Goal: Information Seeking & Learning: Learn about a topic

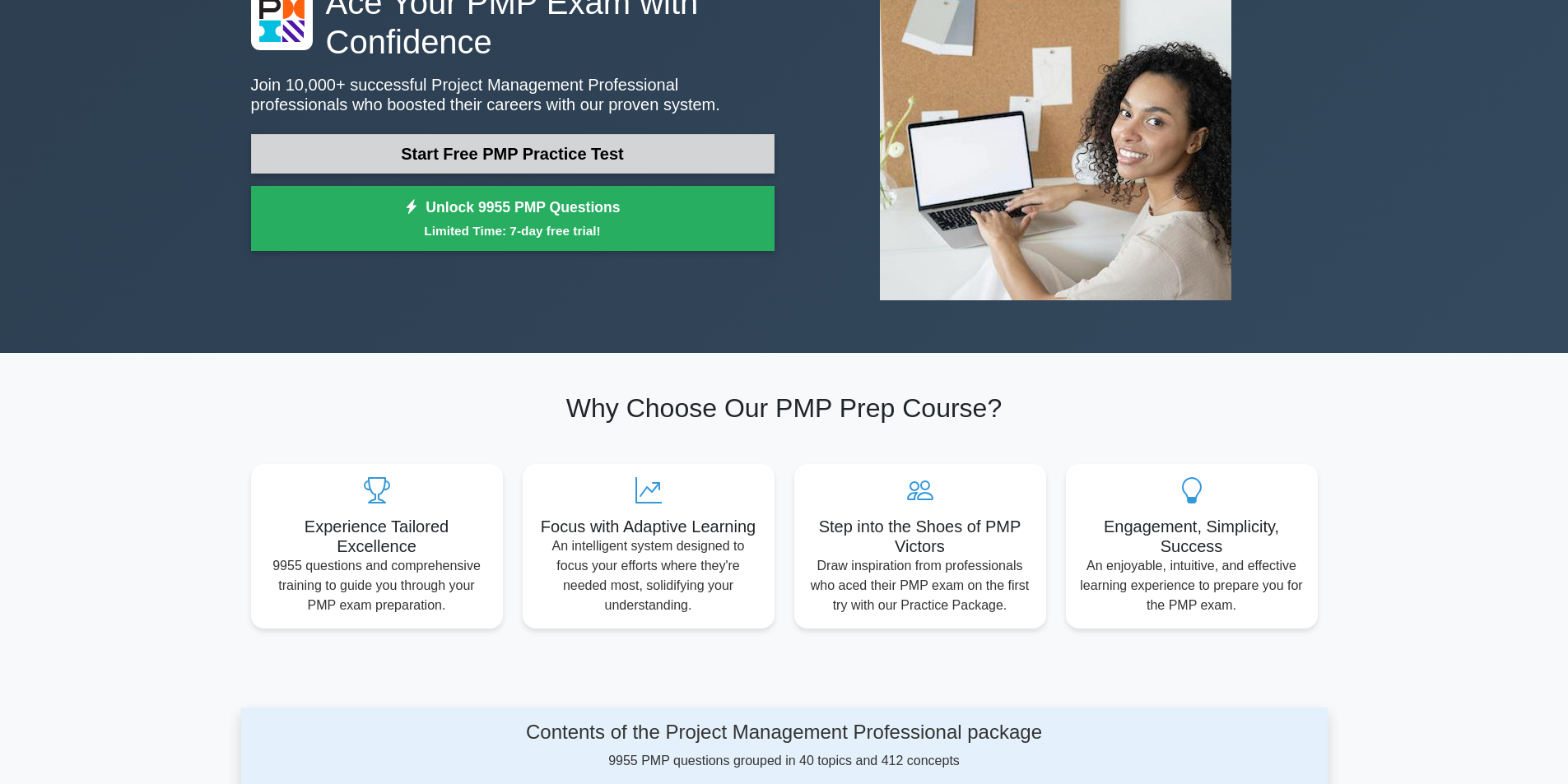
click at [539, 154] on link "Start Free PMP Practice Test" at bounding box center [513, 154] width 524 height 39
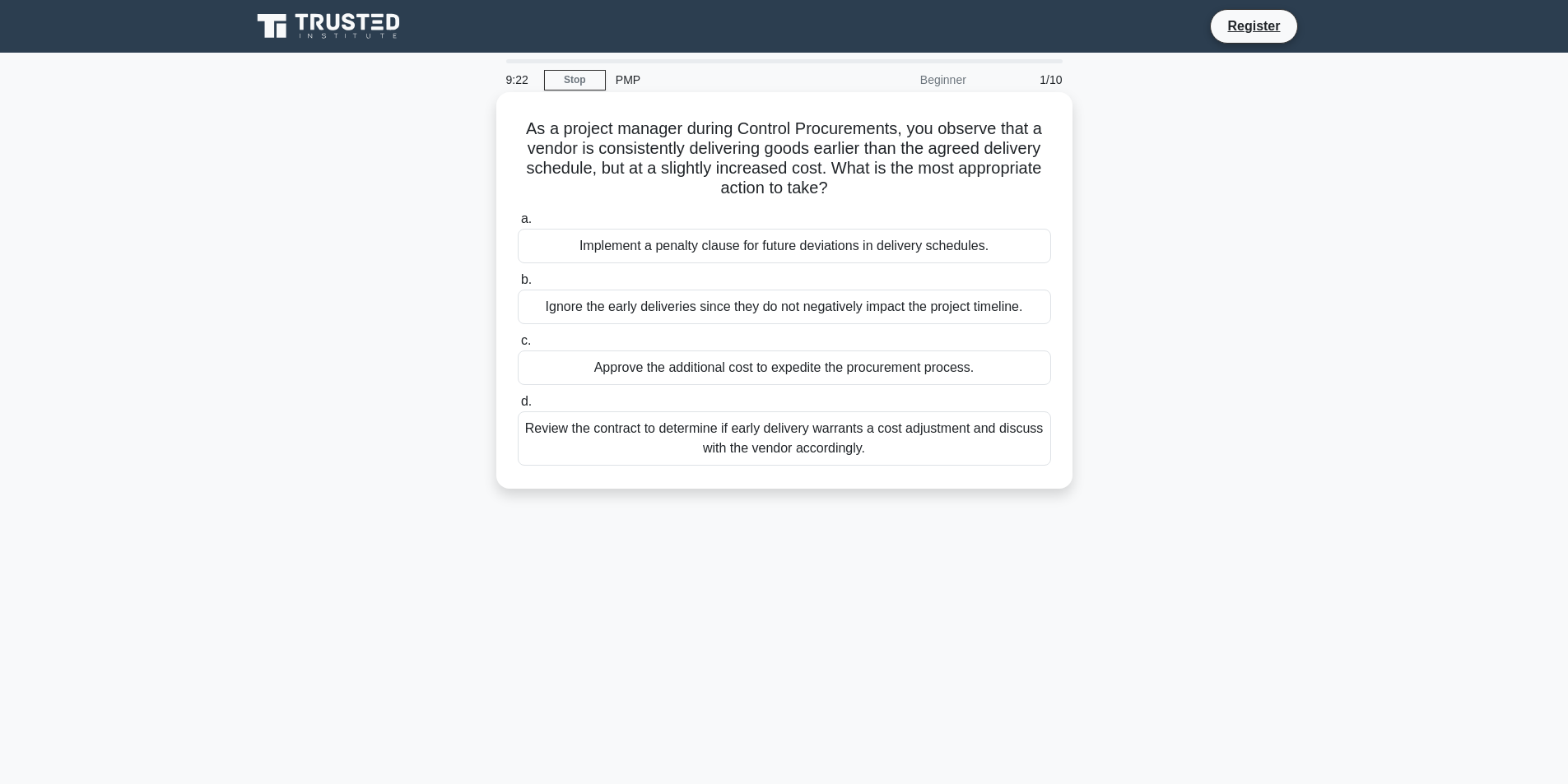
click at [726, 449] on div "Review the contract to determine if early delivery warrants a cost adjustment a…" at bounding box center [784, 438] width 533 height 54
click at [518, 407] on input "d. Review the contract to determine if early delivery warrants a cost adjustmen…" at bounding box center [518, 401] width 0 height 11
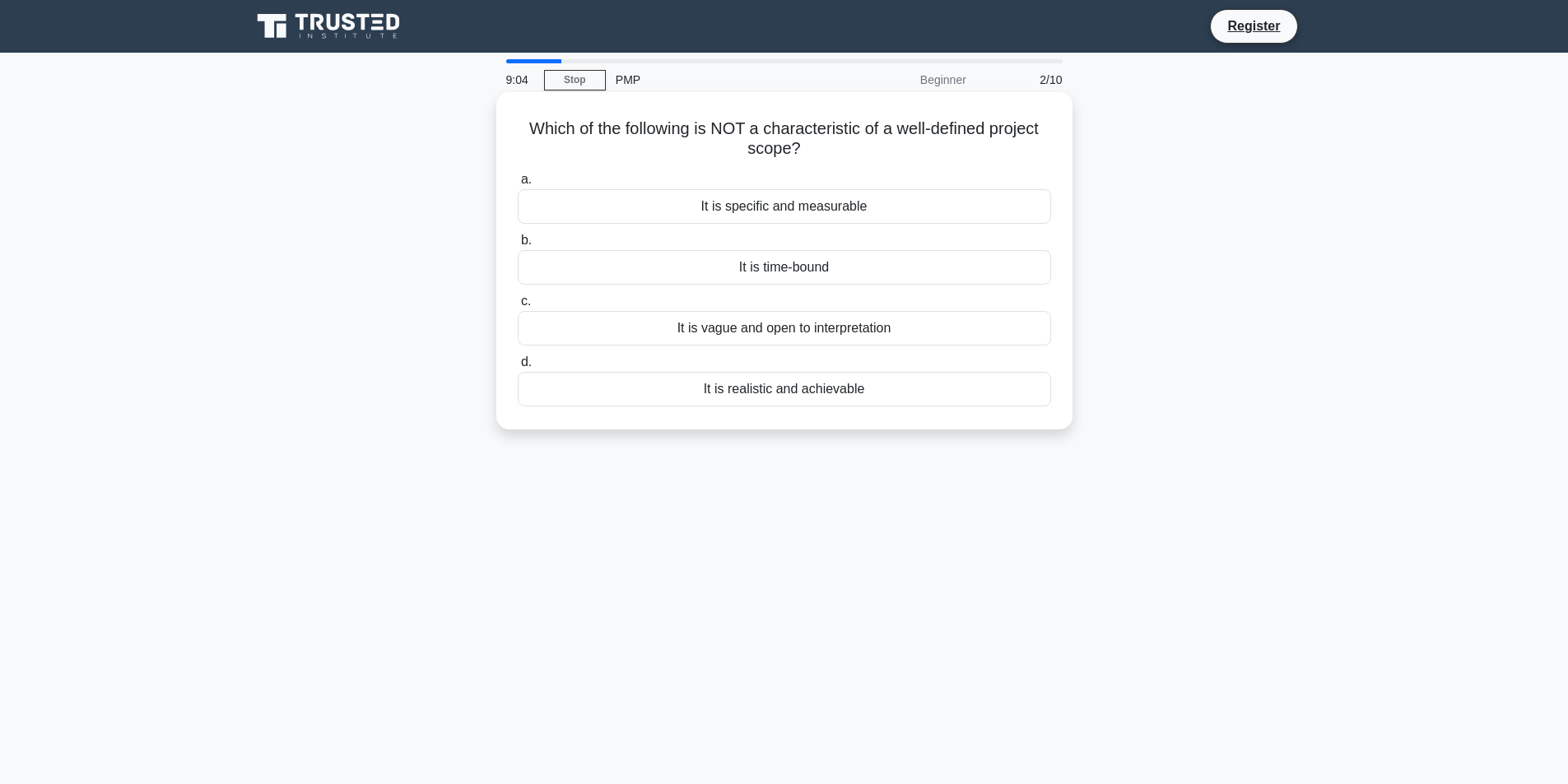
click at [759, 334] on div "It is vague and open to interpretation" at bounding box center [784, 328] width 533 height 34
click at [518, 307] on input "c. It is vague and open to interpretation" at bounding box center [518, 301] width 0 height 11
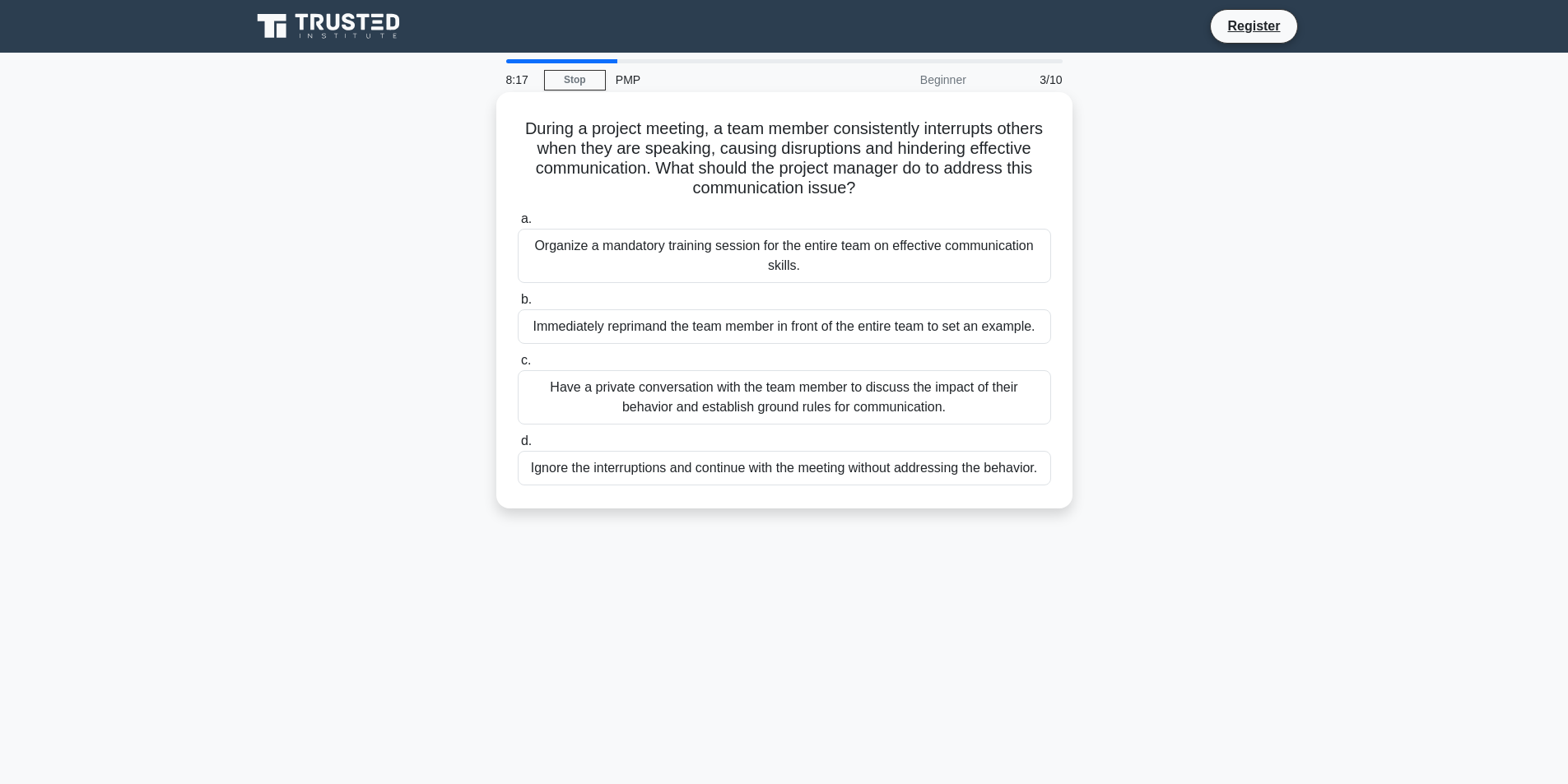
click at [617, 389] on div "Have a private conversation with the team member to discuss the impact of their…" at bounding box center [784, 397] width 533 height 54
click at [518, 366] on input "c. Have a private conversation with the team member to discuss the impact of th…" at bounding box center [518, 360] width 0 height 11
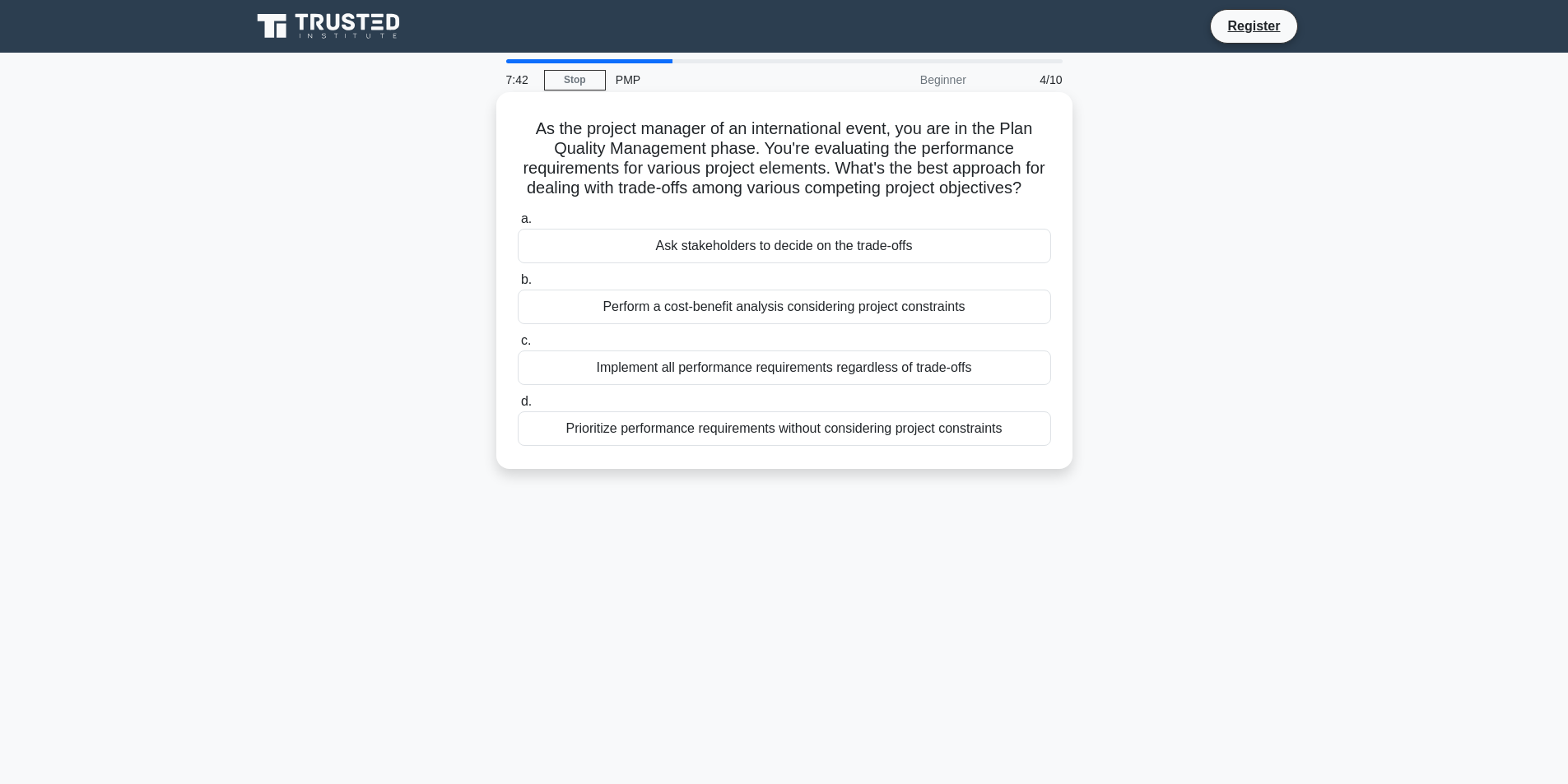
click at [609, 324] on div "Perform a cost-benefit analysis considering project constraints" at bounding box center [784, 306] width 533 height 34
click at [518, 286] on input "b. Perform a cost-benefit analysis considering project constraints" at bounding box center [518, 280] width 0 height 11
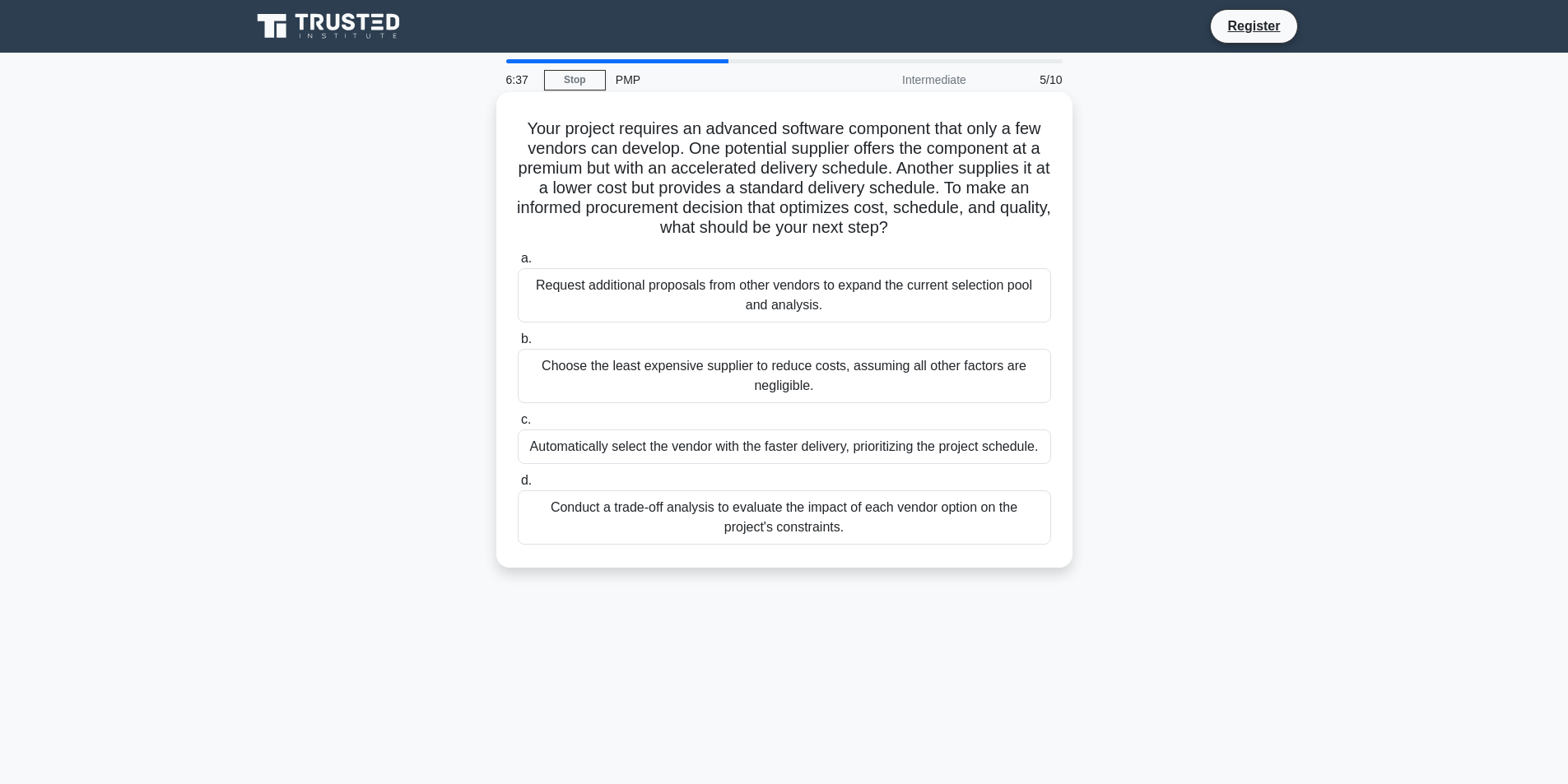
click at [699, 512] on div "Conduct a trade-off analysis to evaluate the impact of each vendor option on th…" at bounding box center [784, 517] width 533 height 54
click at [518, 486] on input "d. Conduct a trade-off analysis to evaluate the impact of each vendor option on…" at bounding box center [518, 481] width 0 height 11
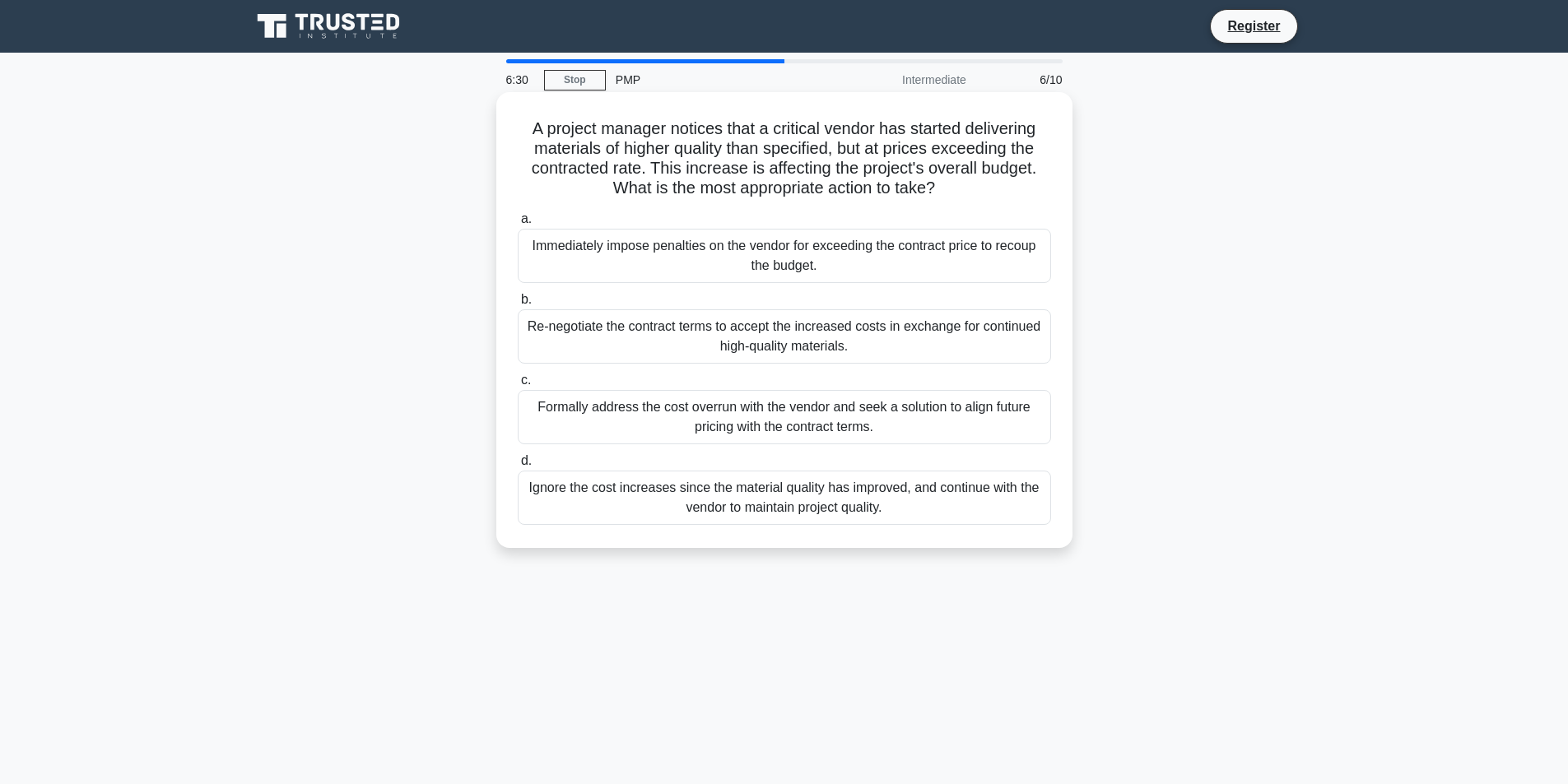
click at [676, 325] on div "Re-negotiate the contract terms to accept the increased costs in exchange for c…" at bounding box center [784, 336] width 533 height 54
click at [518, 306] on input "b. Re-negotiate the contract terms to accept the increased costs in exchange fo…" at bounding box center [518, 300] width 0 height 11
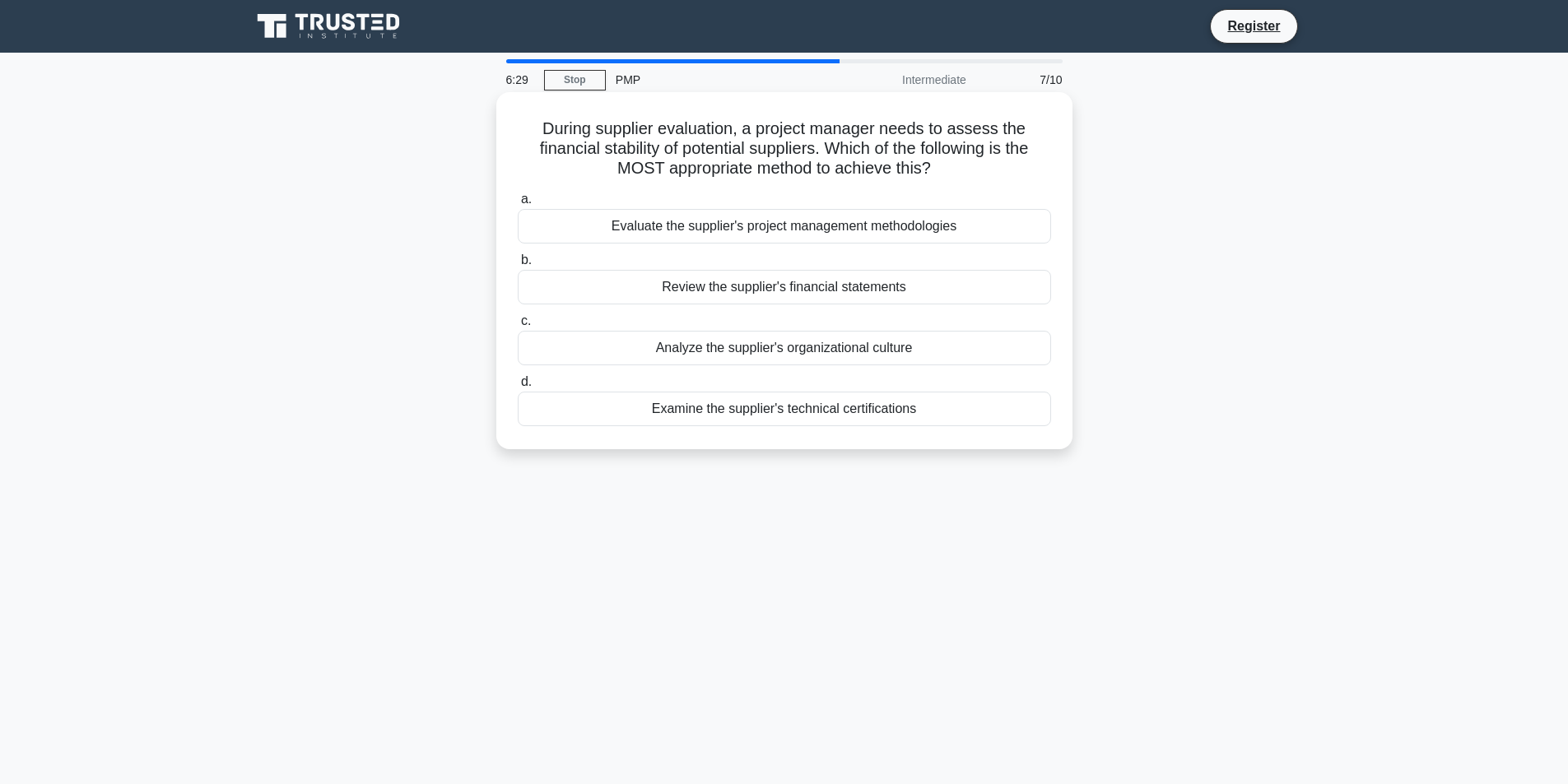
click at [675, 353] on div "Analyze the supplier's organizational culture" at bounding box center [784, 348] width 533 height 34
click at [518, 327] on input "c. Analyze the supplier's organizational culture" at bounding box center [518, 321] width 0 height 11
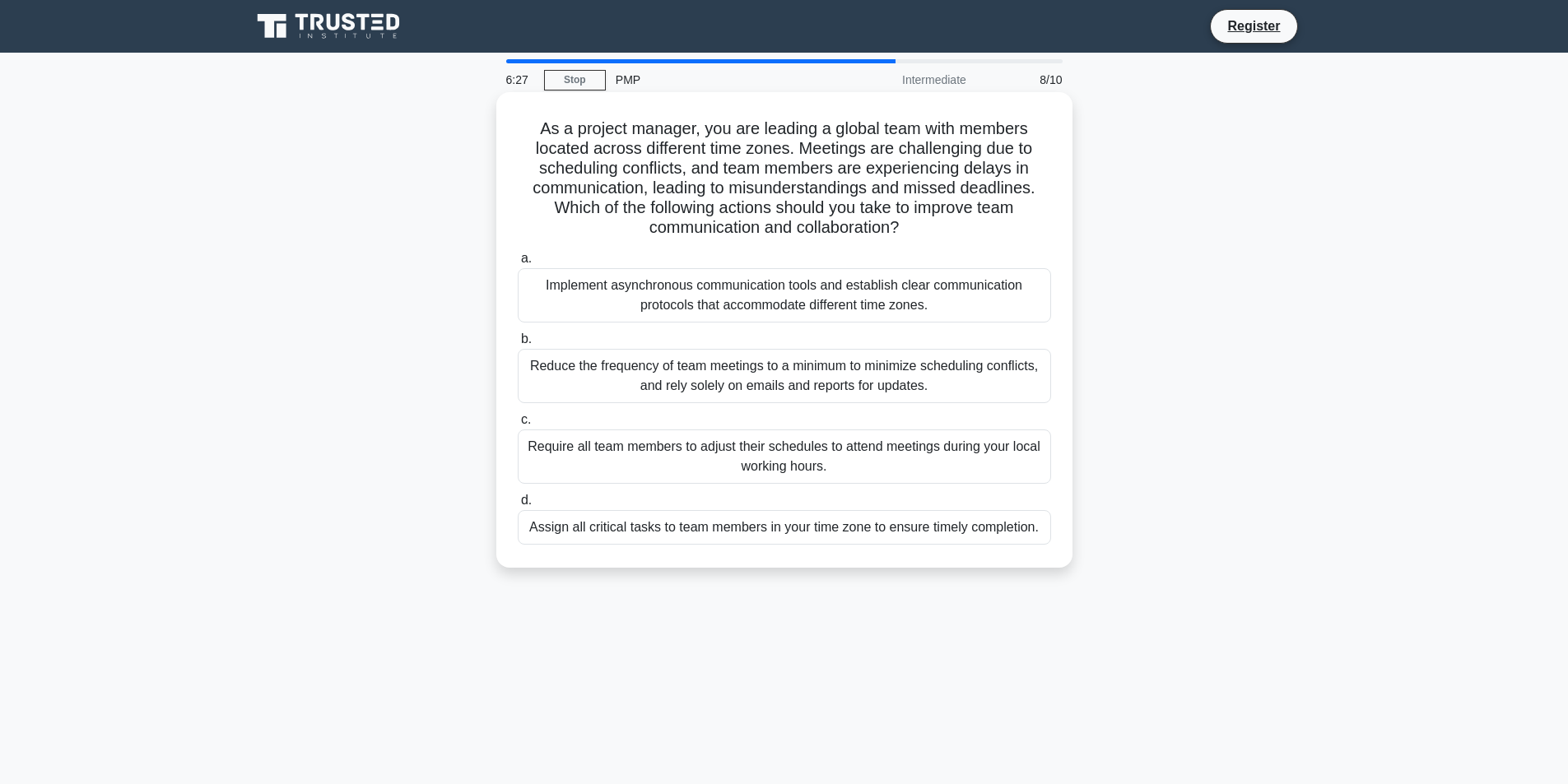
click at [663, 308] on div "Implement asynchronous communication tools and establish clear communication pr…" at bounding box center [784, 294] width 533 height 54
click at [518, 264] on input "a. Implement asynchronous communication tools and establish clear communication…" at bounding box center [518, 258] width 0 height 11
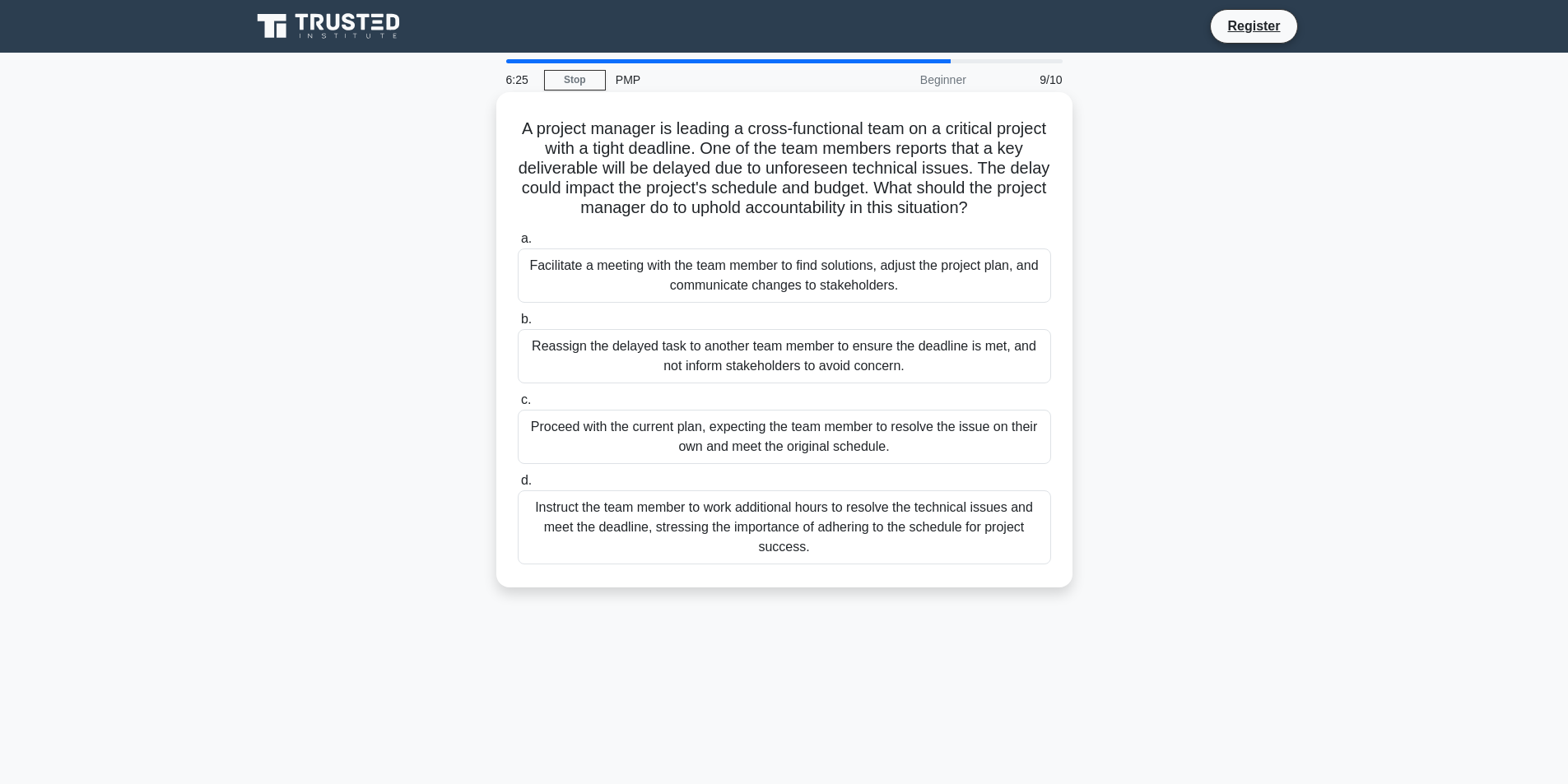
click at [669, 515] on div "Instruct the team member to work additional hours to resolve the technical issu…" at bounding box center [784, 527] width 533 height 74
click at [518, 486] on input "d. Instruct the team member to work additional hours to resolve the technical i…" at bounding box center [518, 481] width 0 height 11
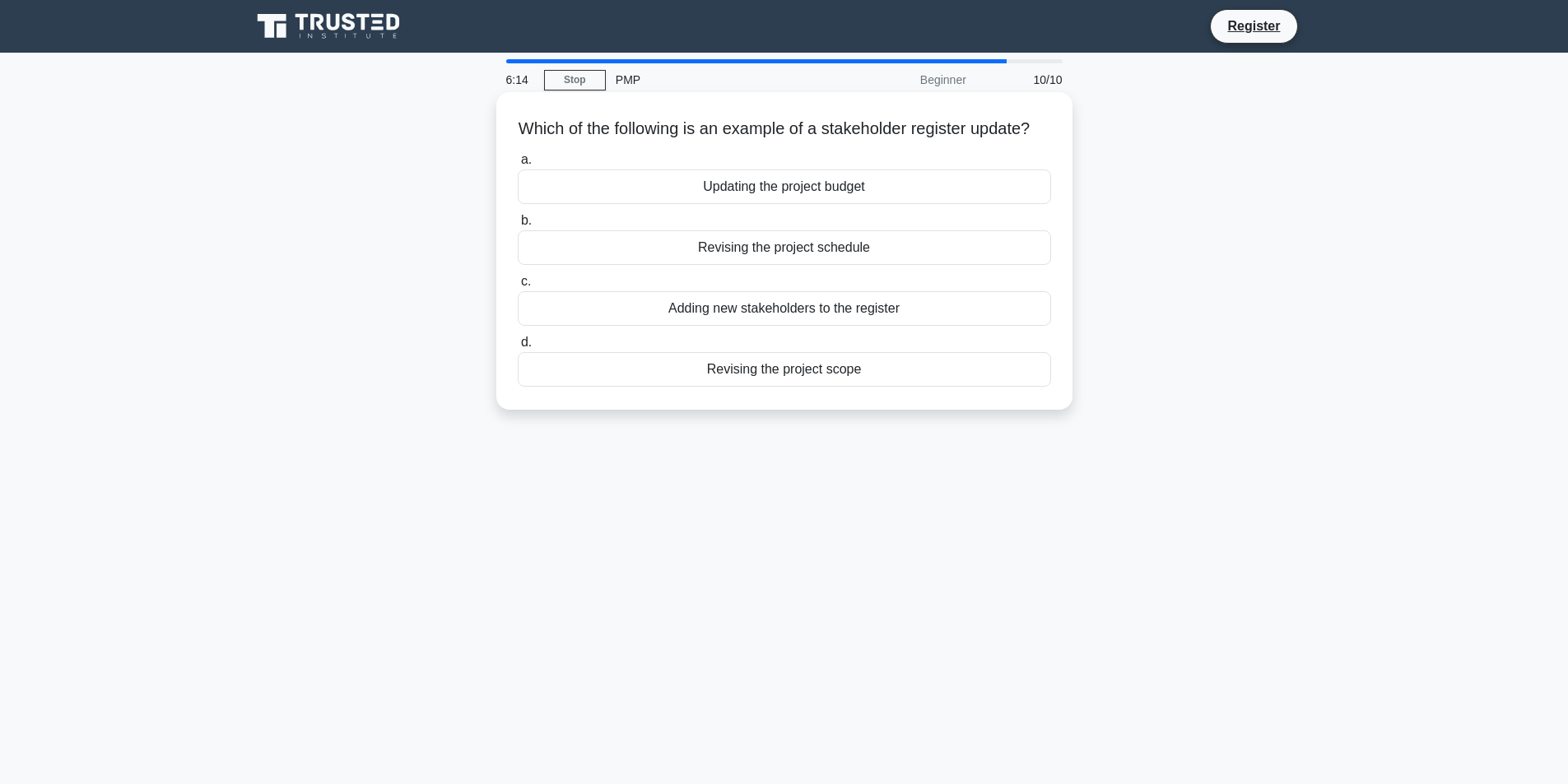
click at [745, 204] on div "Updating the project budget" at bounding box center [784, 187] width 533 height 34
click at [518, 165] on input "a. Updating the project budget" at bounding box center [518, 160] width 0 height 11
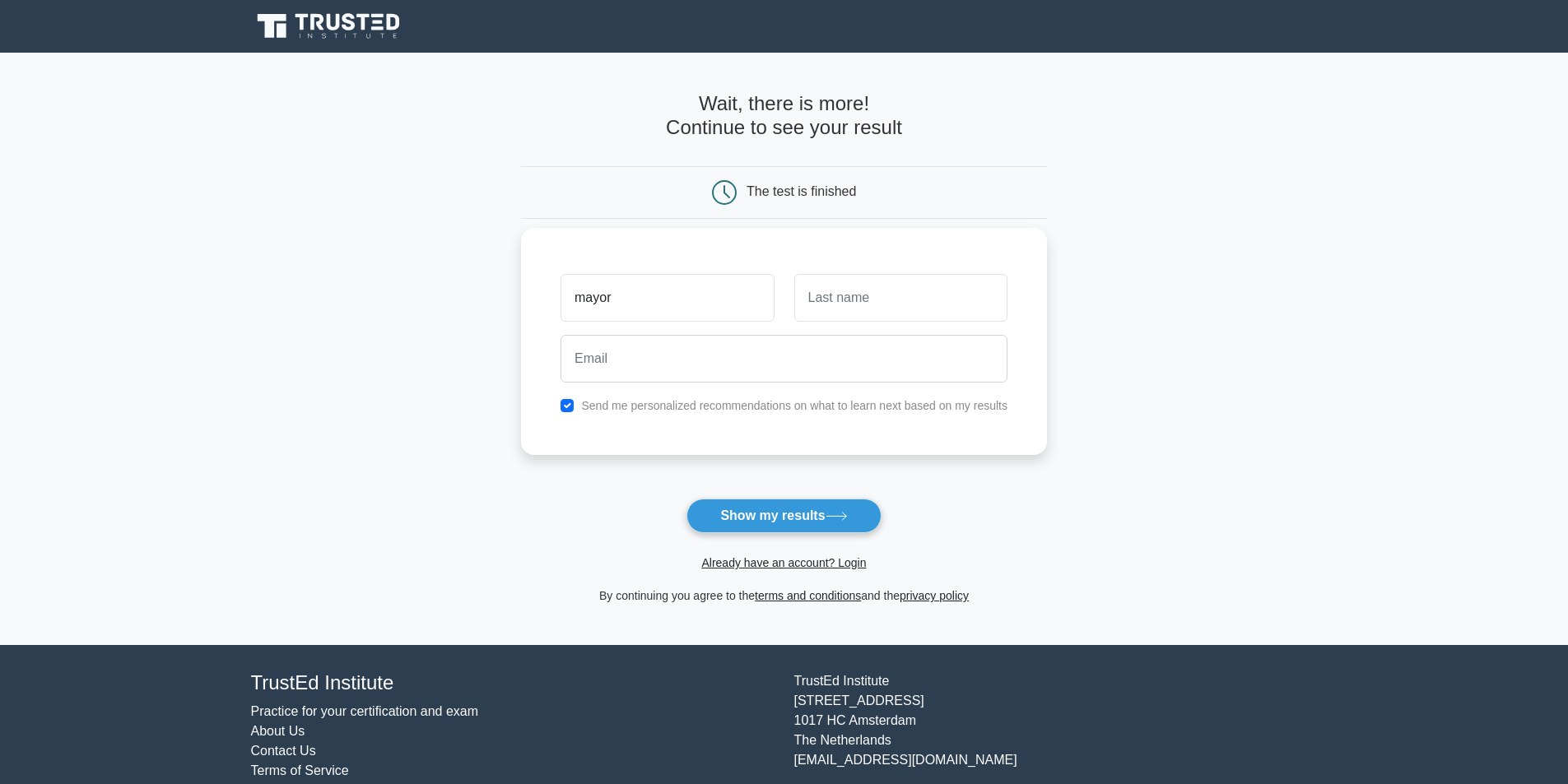
type input "mayor"
click at [868, 303] on input "text" at bounding box center [900, 298] width 213 height 48
type input "[PERSON_NAME]"
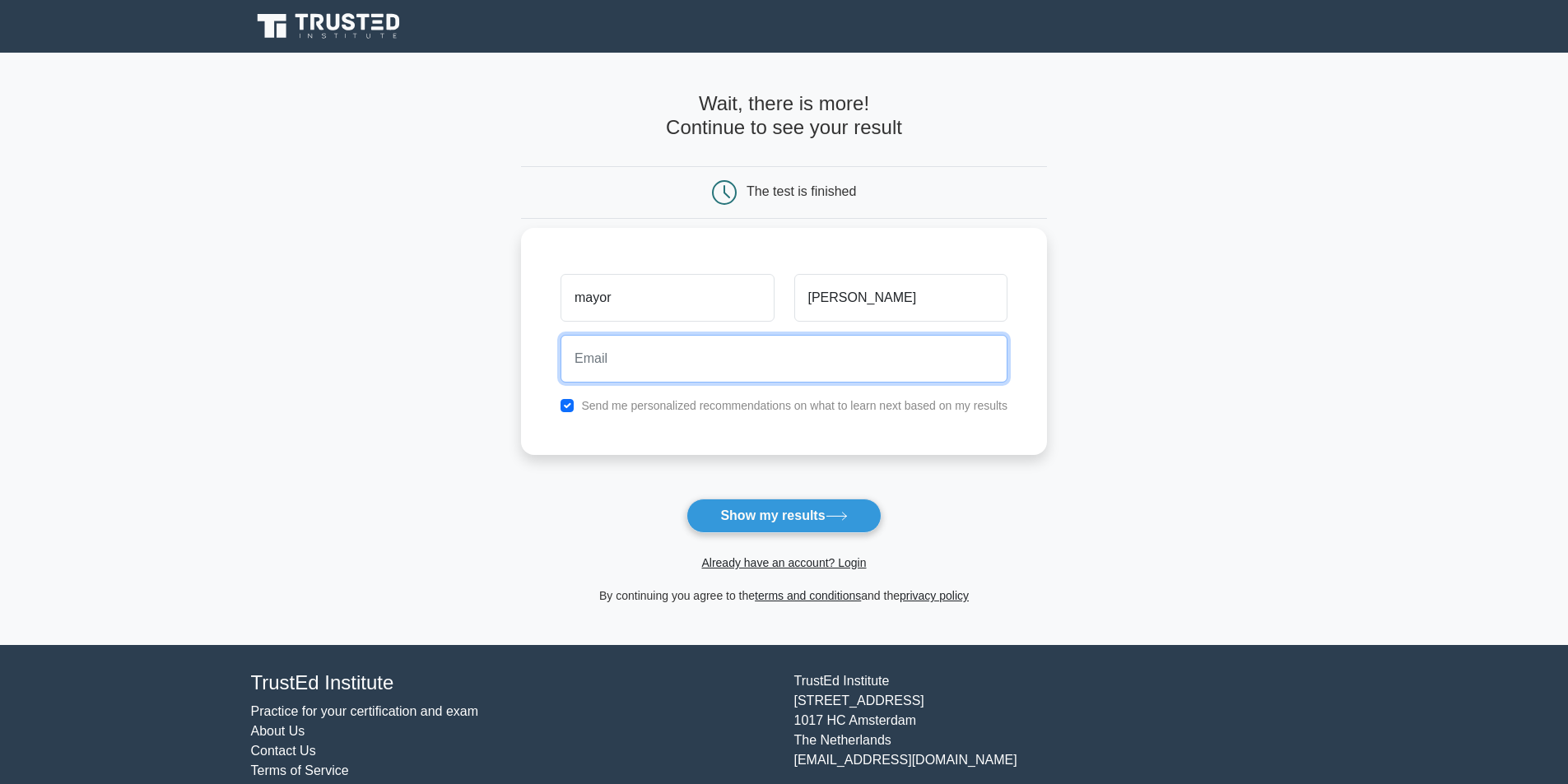
click at [712, 365] on input "email" at bounding box center [784, 359] width 447 height 48
type input "[EMAIL_ADDRESS][DOMAIN_NAME]"
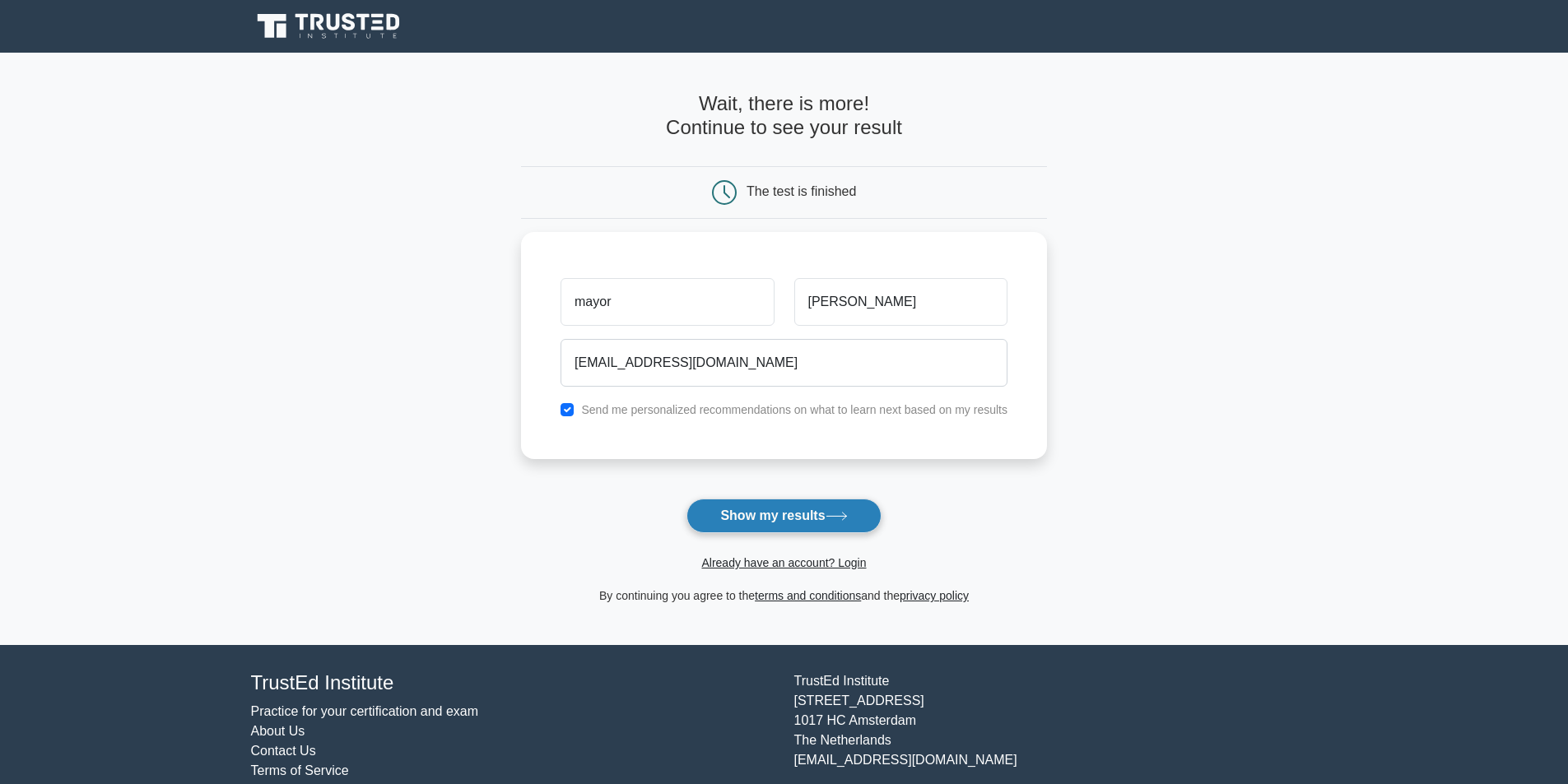
click at [739, 520] on button "Show my results" at bounding box center [783, 516] width 194 height 34
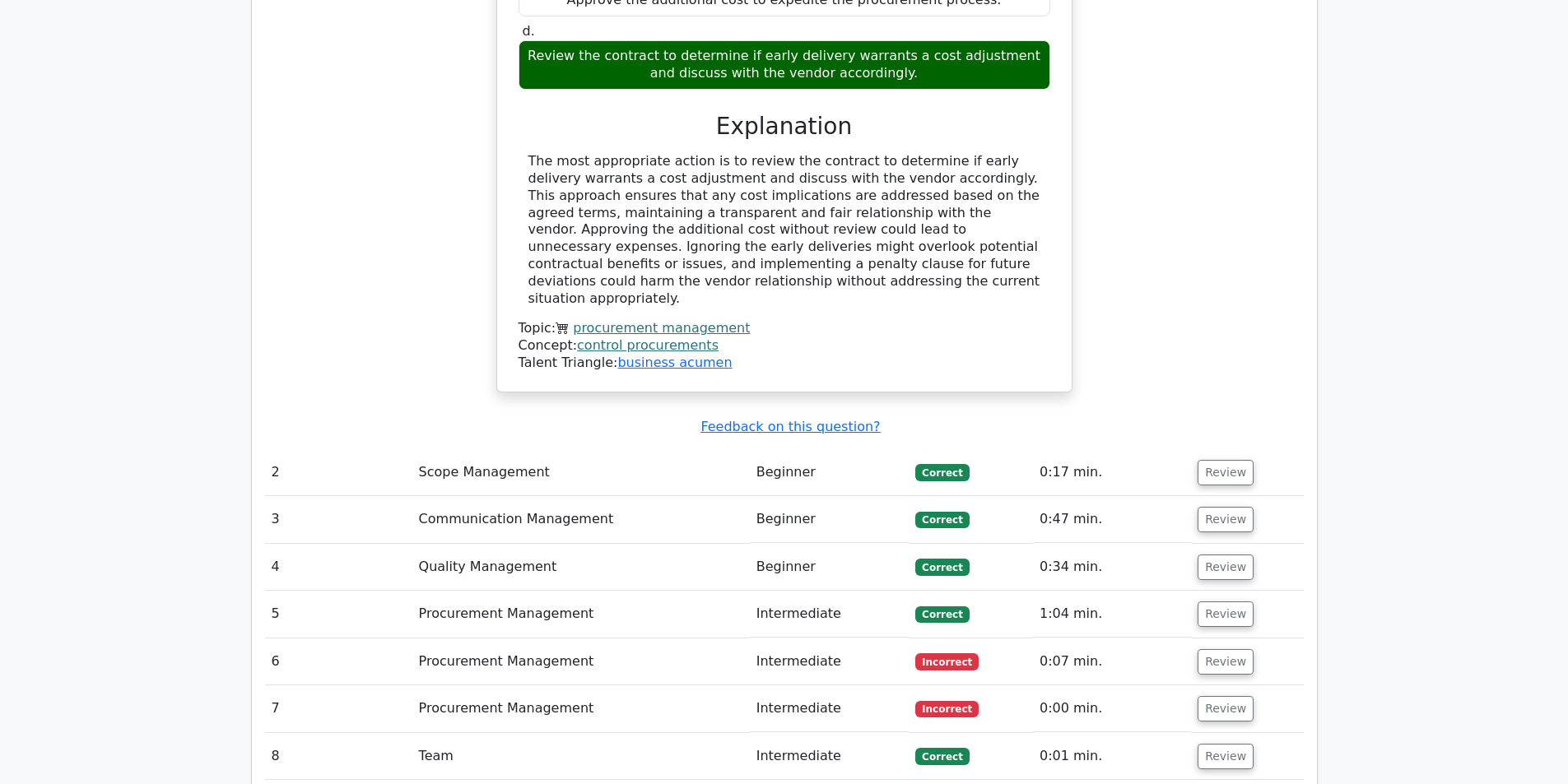
scroll to position [1975, 0]
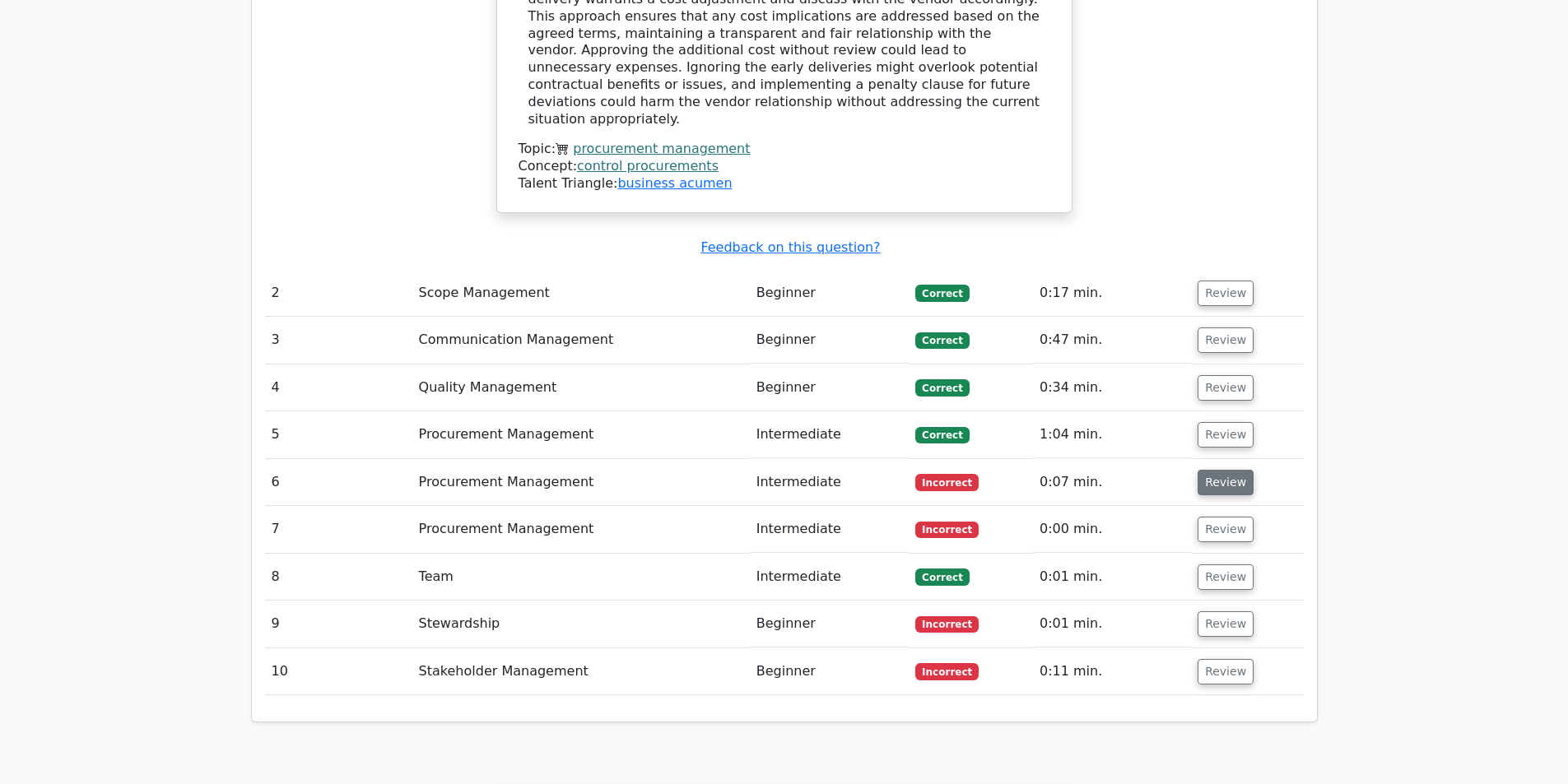
click at [1223, 470] on button "Review" at bounding box center [1225, 483] width 56 height 26
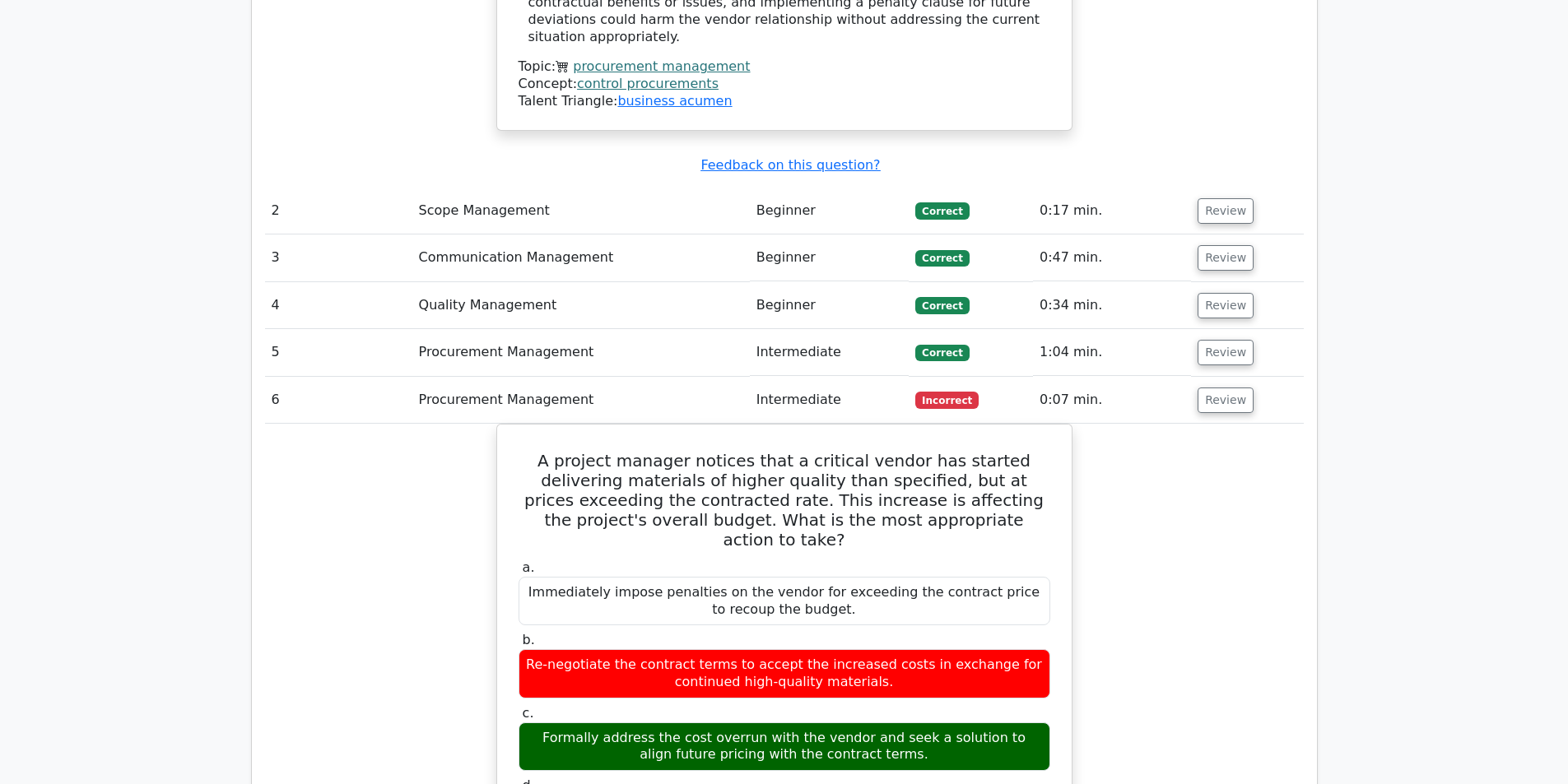
scroll to position [1893, 0]
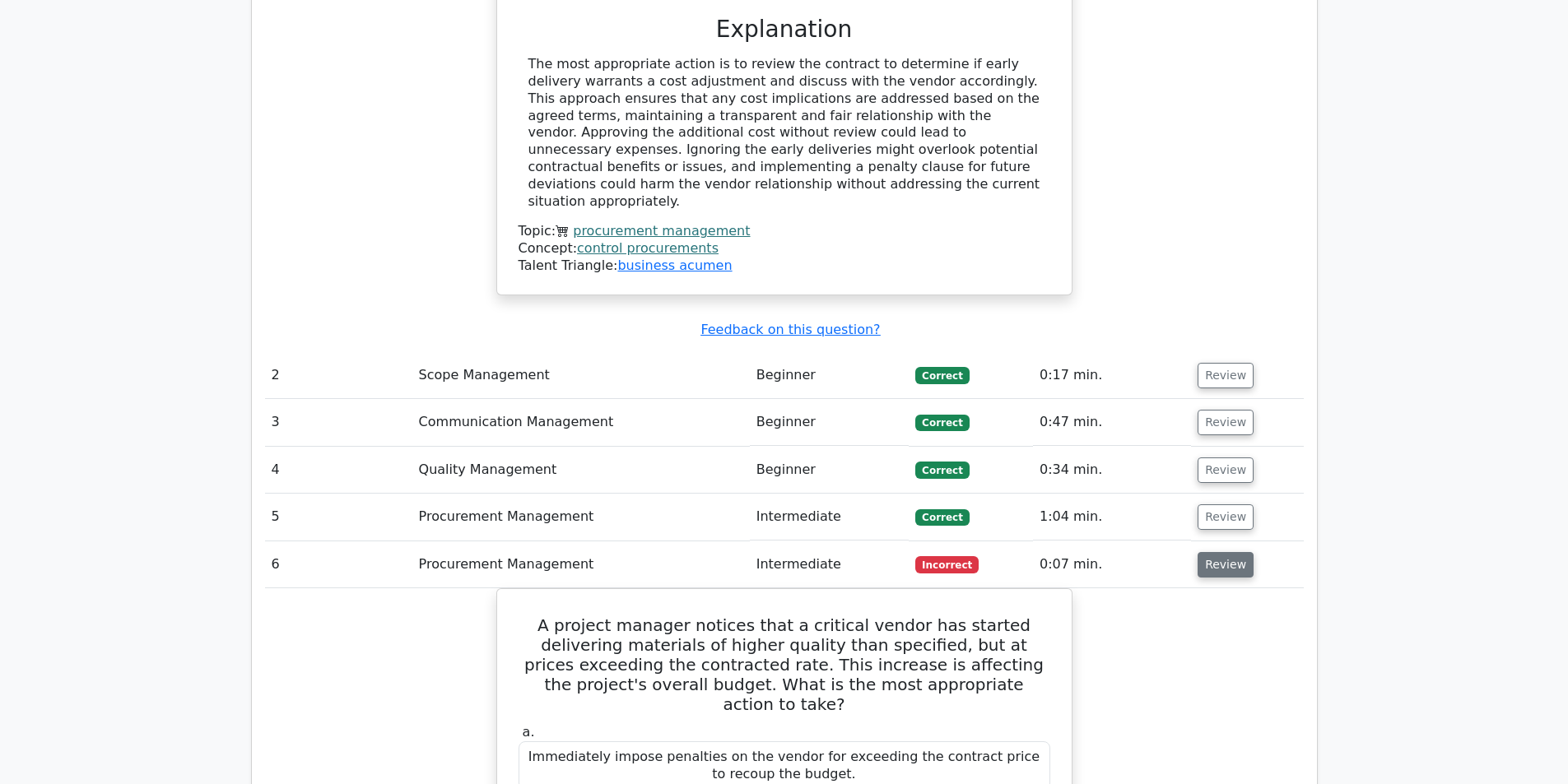
click at [1224, 552] on button "Review" at bounding box center [1225, 565] width 56 height 26
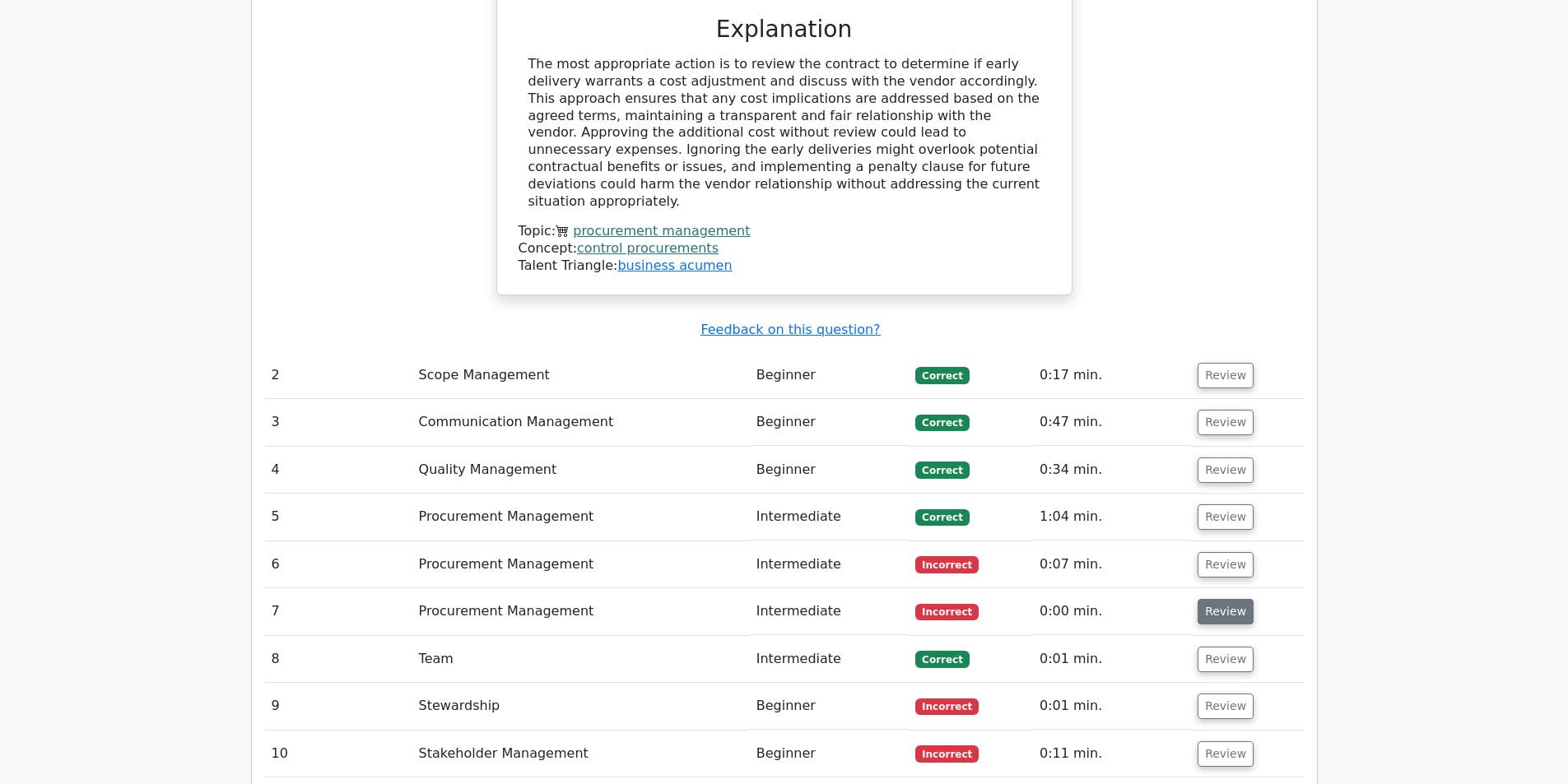
click at [1215, 599] on button "Review" at bounding box center [1225, 612] width 56 height 26
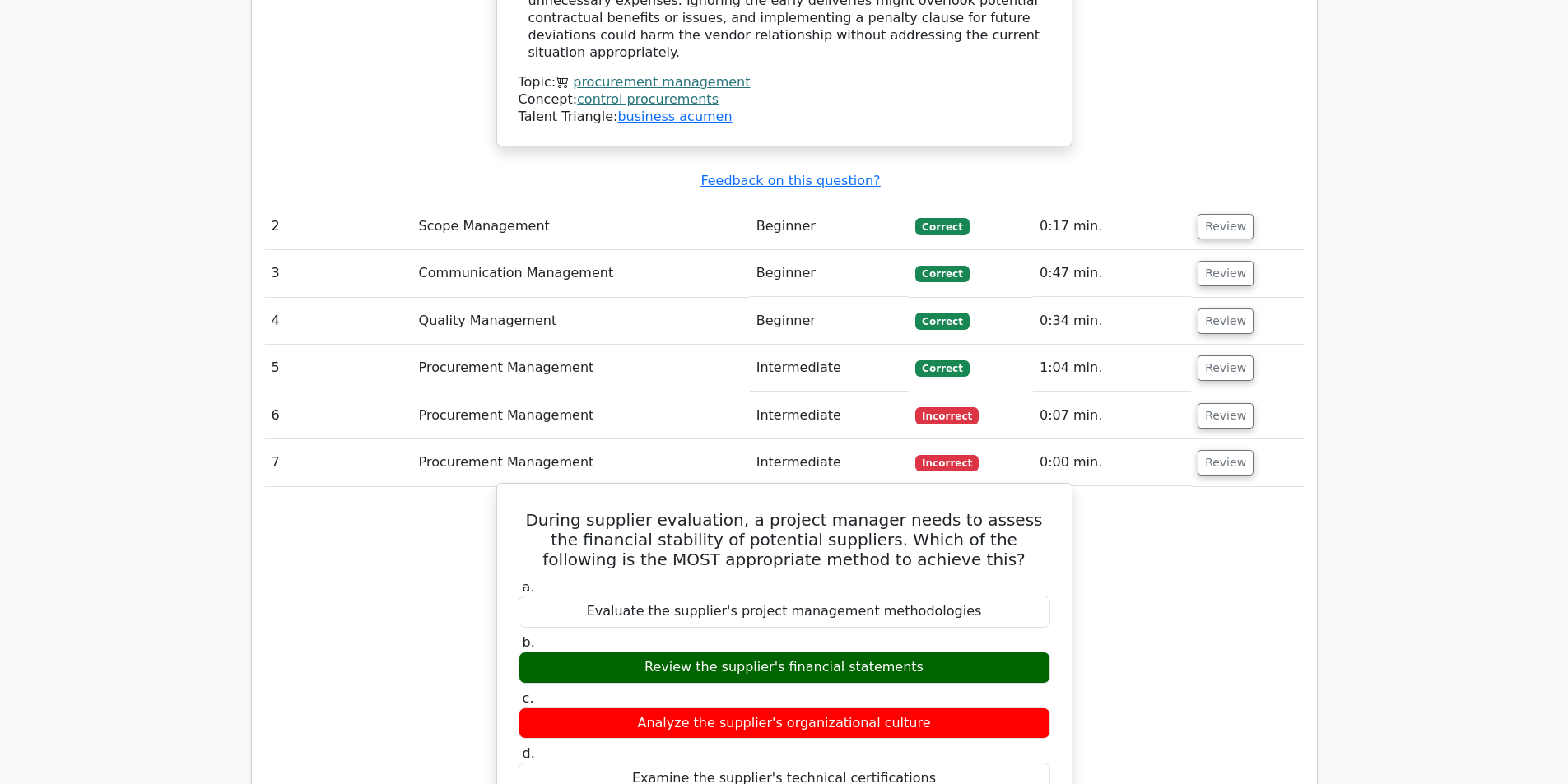
scroll to position [2058, 0]
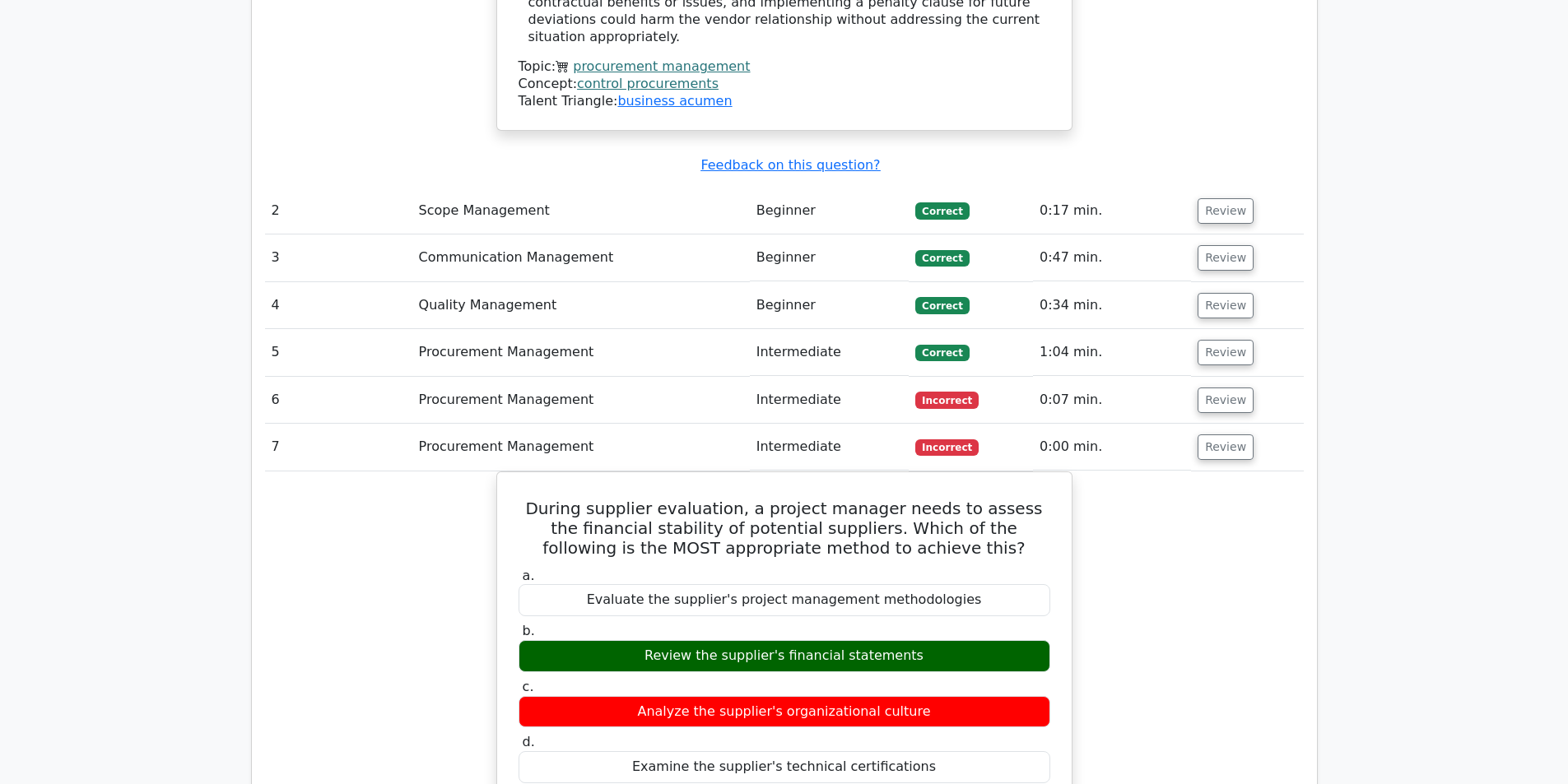
click at [941, 439] on span "Incorrect" at bounding box center [947, 447] width 63 height 16
click at [947, 439] on span "Incorrect" at bounding box center [947, 447] width 63 height 16
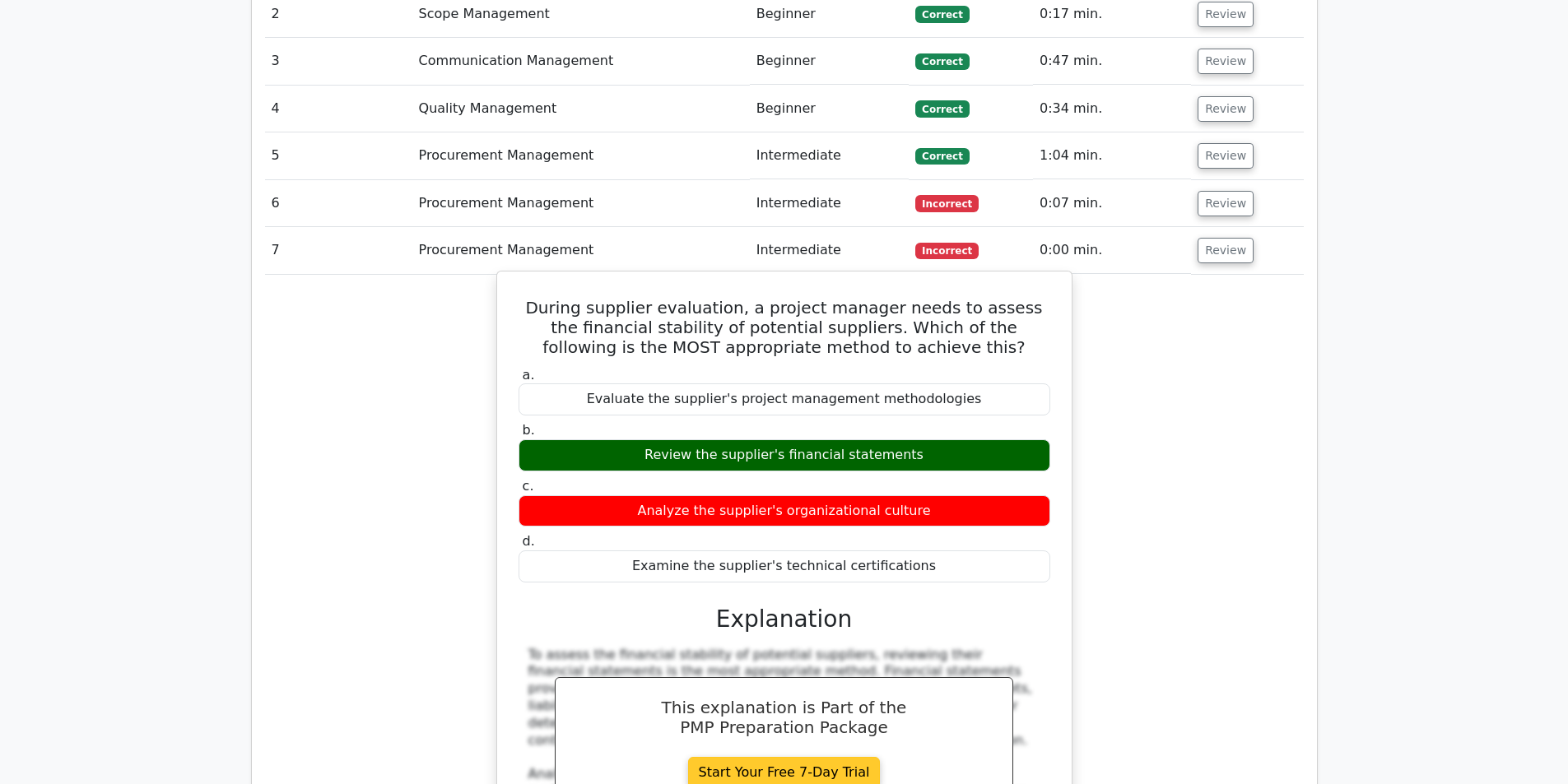
scroll to position [1975, 0]
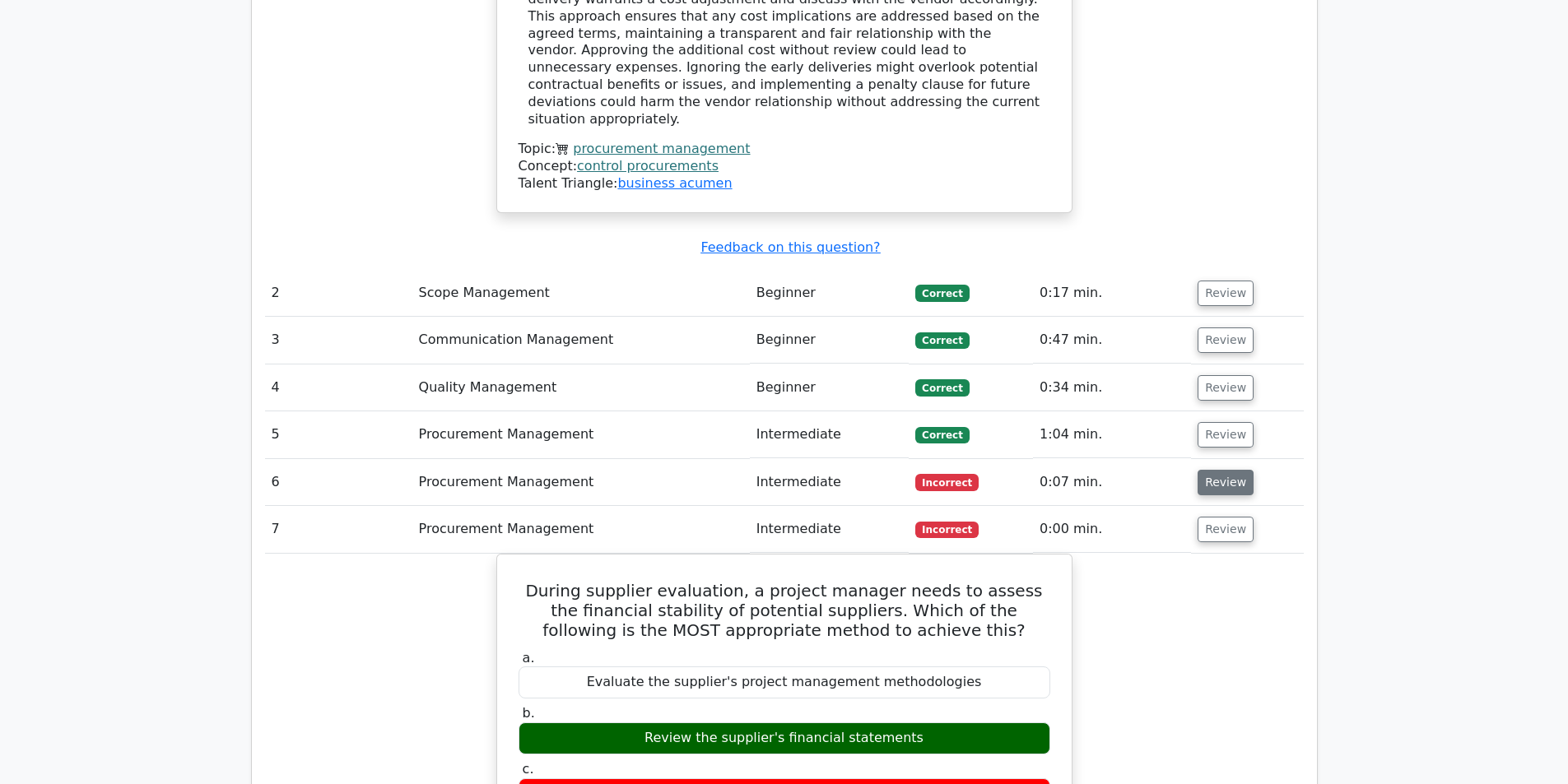
click at [1227, 470] on button "Review" at bounding box center [1225, 483] width 56 height 26
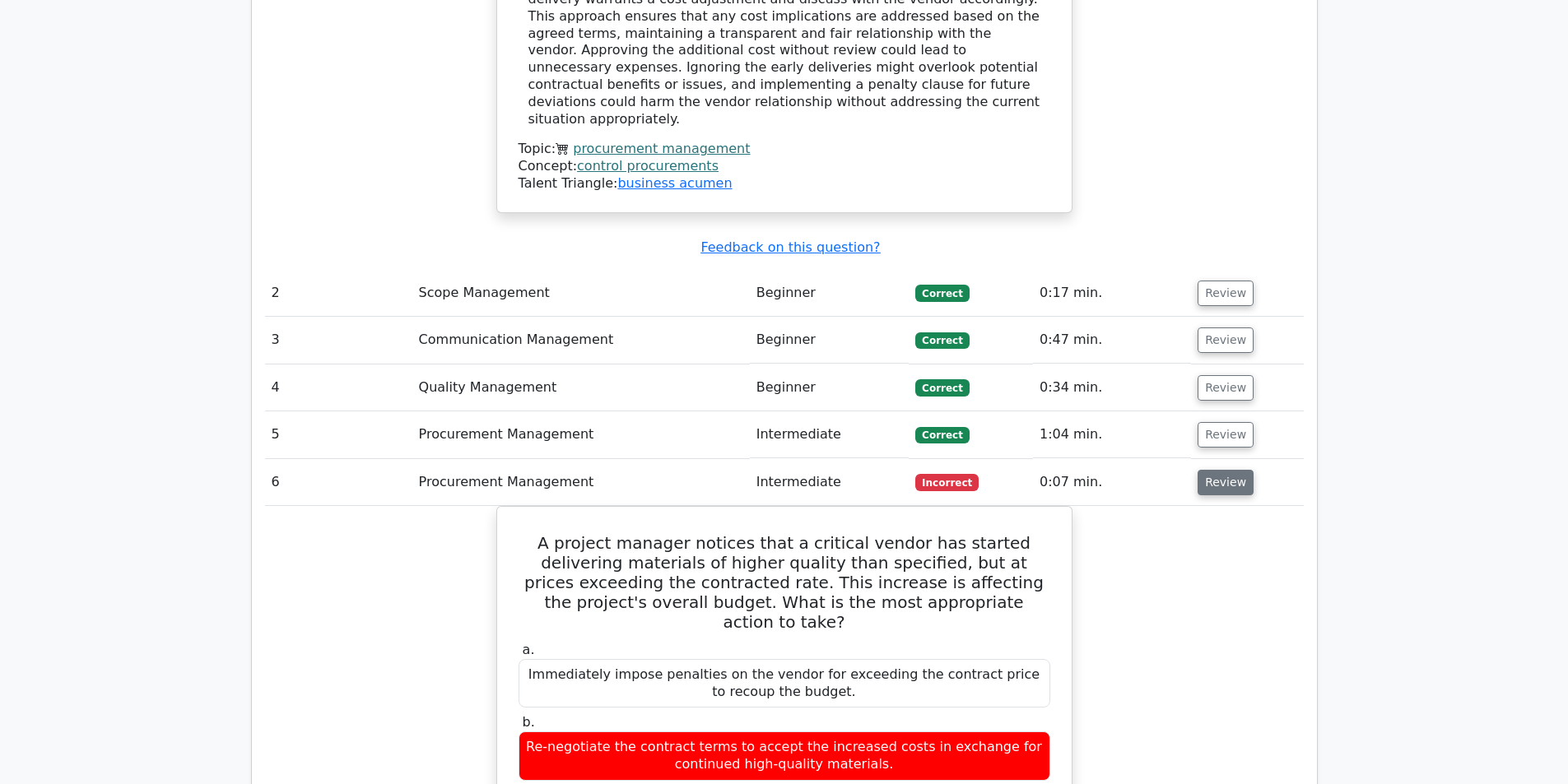
scroll to position [2058, 0]
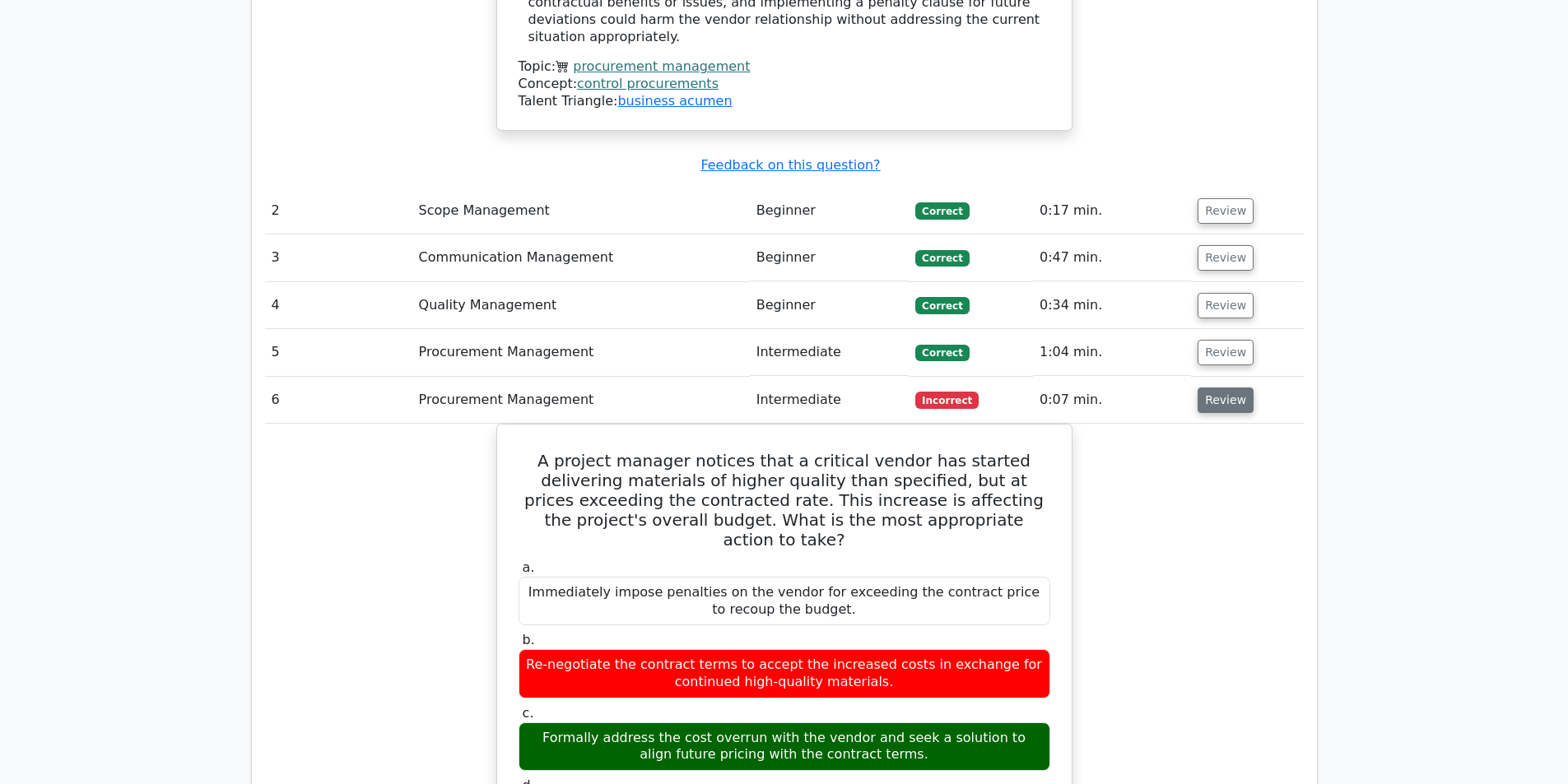
click at [1213, 388] on button "Review" at bounding box center [1225, 401] width 56 height 26
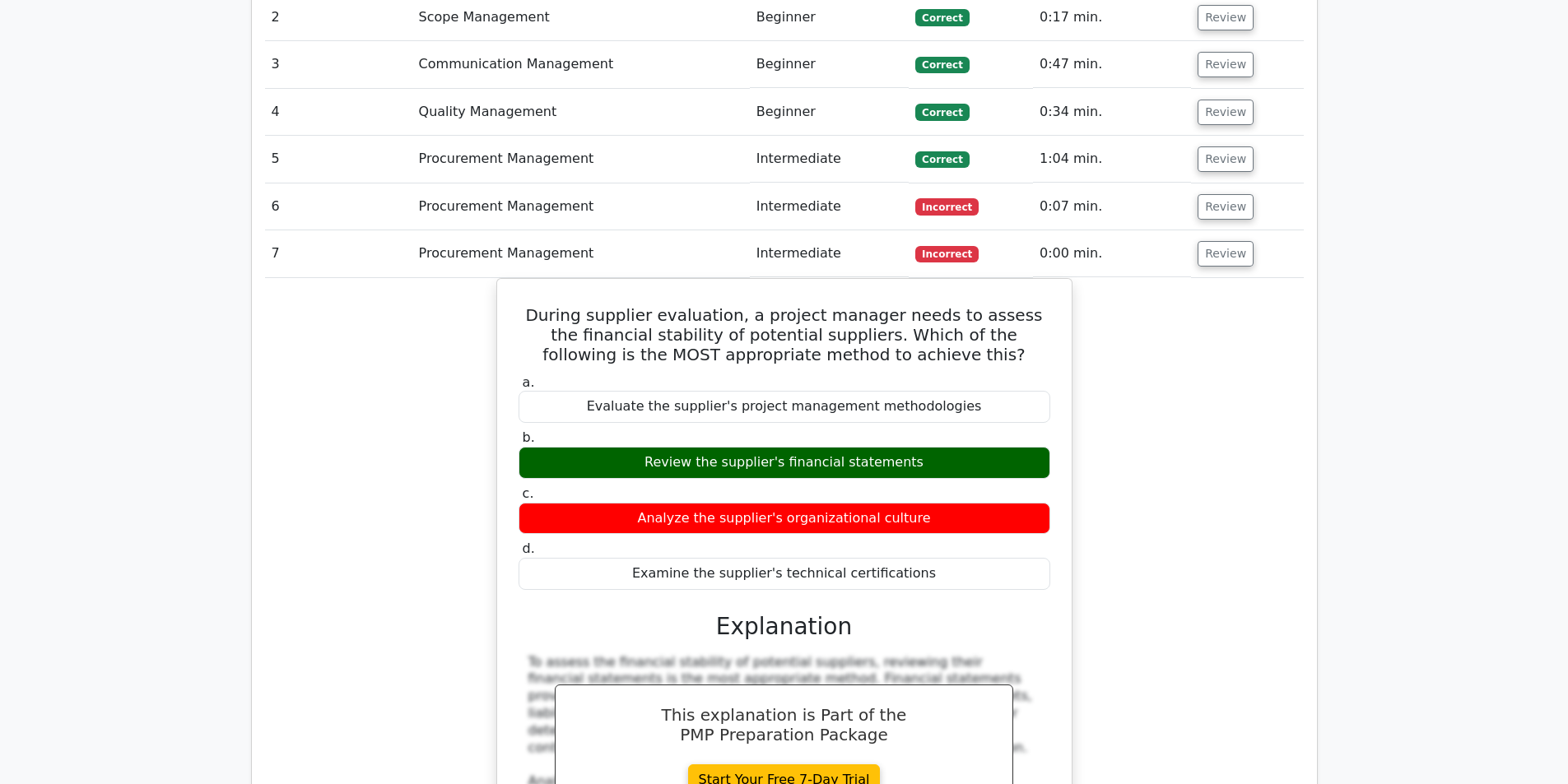
scroll to position [2222, 0]
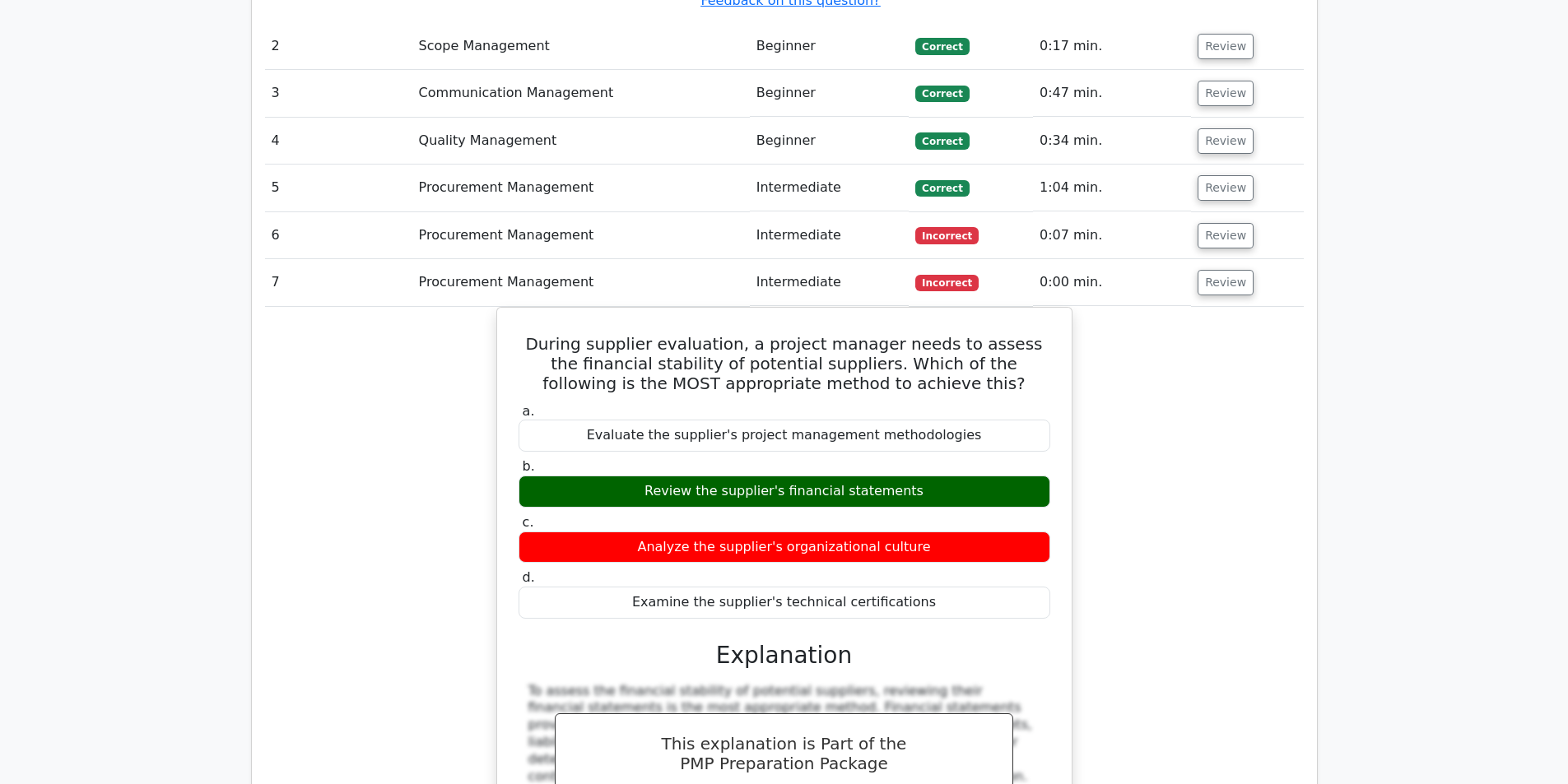
click at [945, 275] on span "Incorrect" at bounding box center [947, 282] width 63 height 16
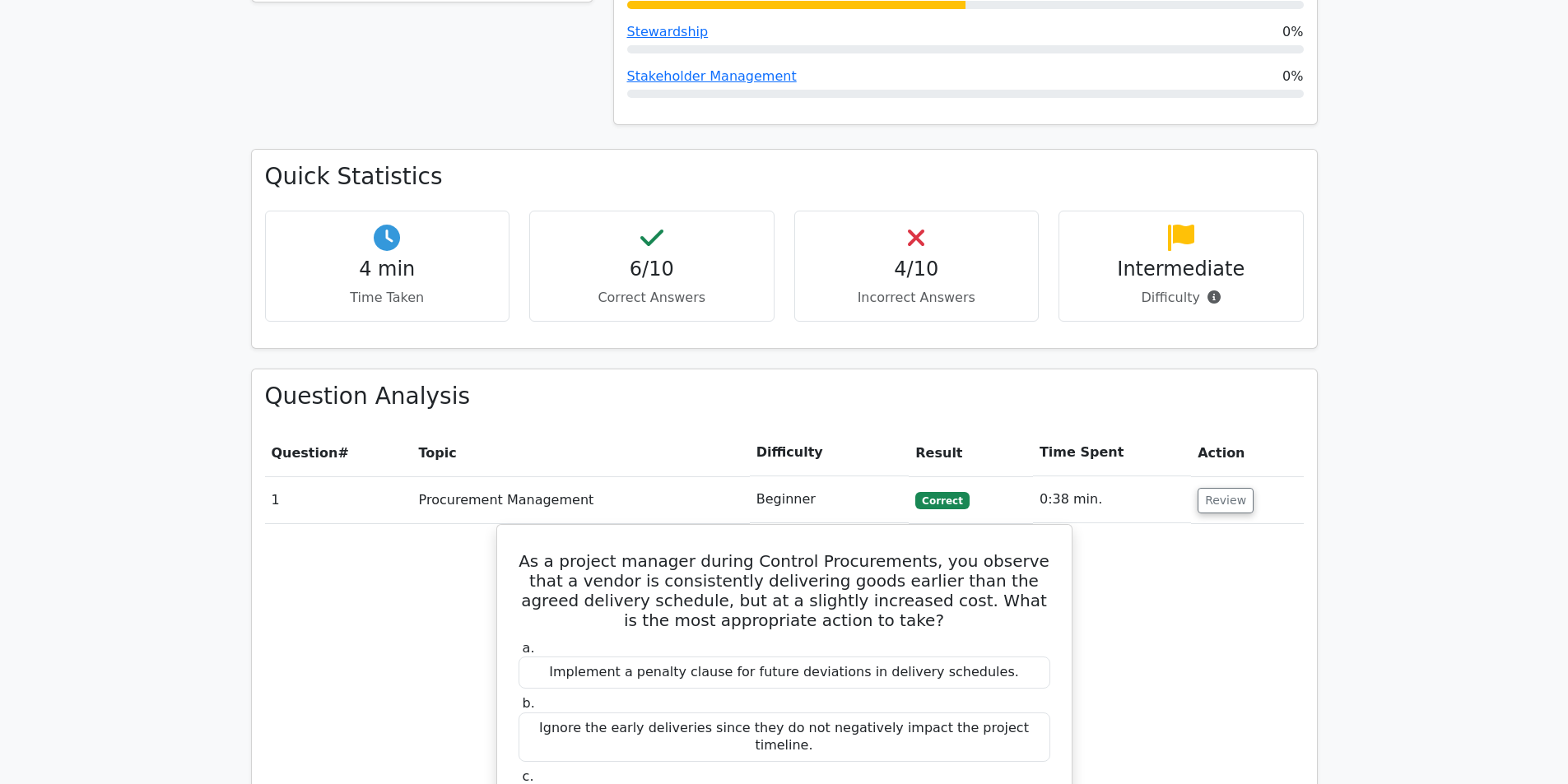
scroll to position [988, 0]
